Goal: Task Accomplishment & Management: Use online tool/utility

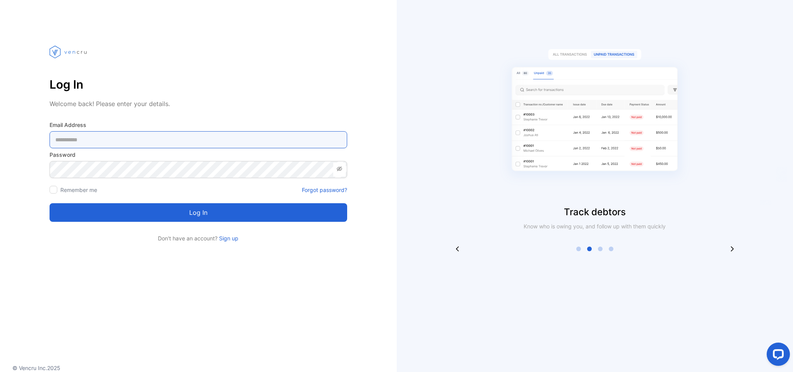
type Address-inputemail "**********"
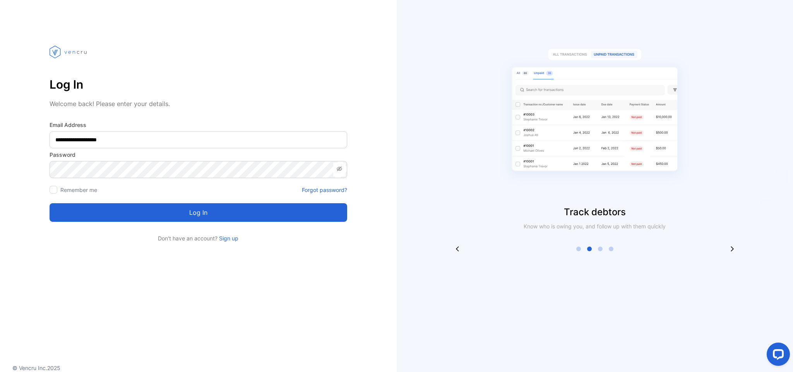
click at [201, 211] on button "Log in" at bounding box center [199, 212] width 298 height 19
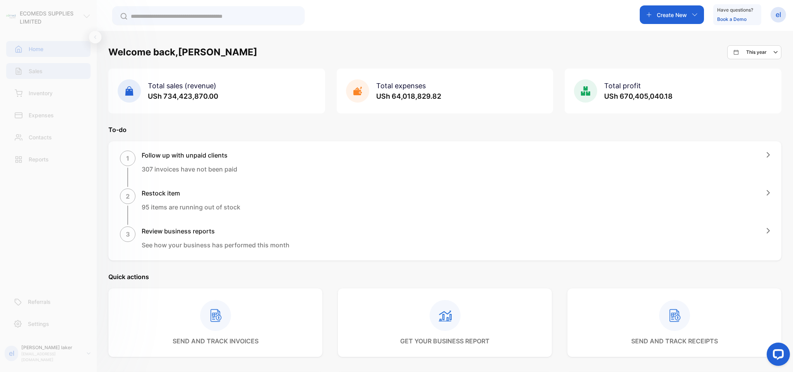
click at [50, 71] on div "Sales" at bounding box center [48, 71] width 84 height 16
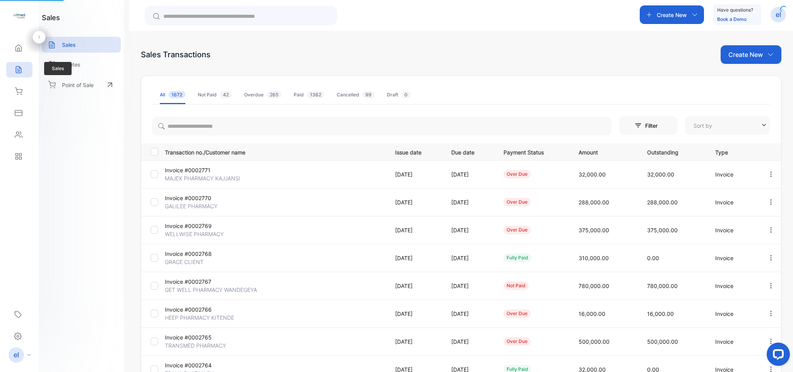
type input "**********"
